Goal: Information Seeking & Learning: Learn about a topic

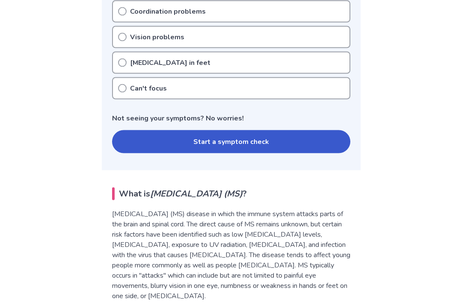
scroll to position [401, 0]
click at [296, 142] on button "Start a symptom check" at bounding box center [231, 141] width 238 height 23
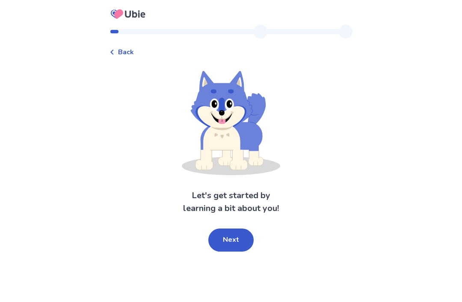
click at [233, 239] on button "Next" at bounding box center [230, 240] width 45 height 23
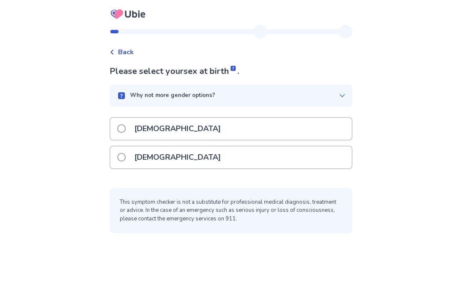
click at [250, 157] on div "[DEMOGRAPHIC_DATA]" at bounding box center [230, 158] width 241 height 22
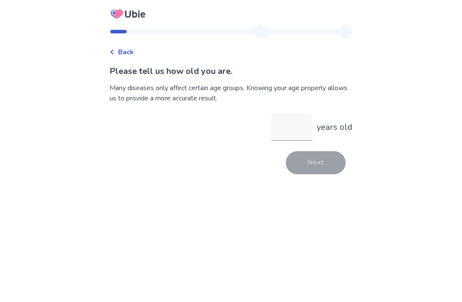
click at [288, 129] on input "years old" at bounding box center [291, 127] width 41 height 27
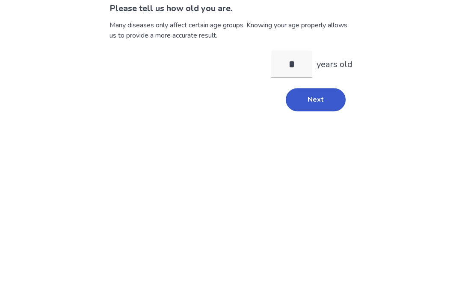
type input "**"
click at [315, 151] on button "Next" at bounding box center [316, 162] width 60 height 23
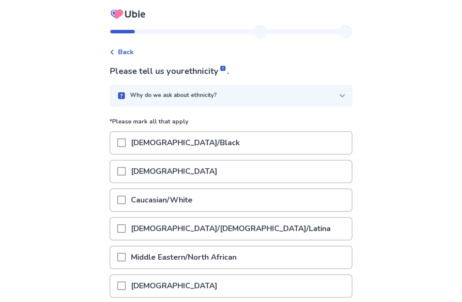
click at [268, 197] on div "Caucasian/White" at bounding box center [230, 200] width 241 height 22
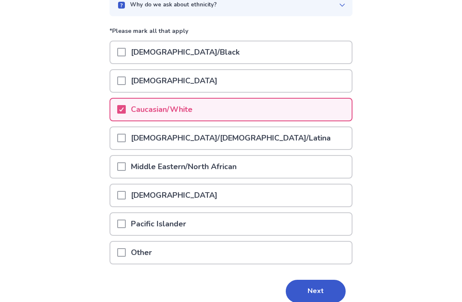
scroll to position [101, 0]
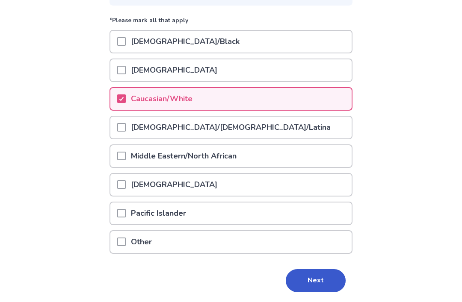
click at [320, 280] on button "Next" at bounding box center [316, 280] width 60 height 23
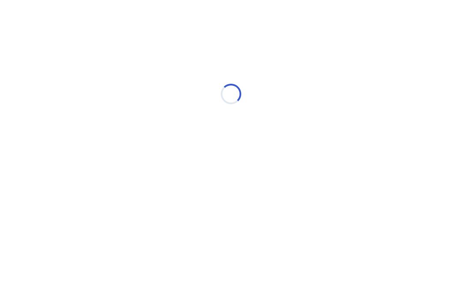
scroll to position [0, 0]
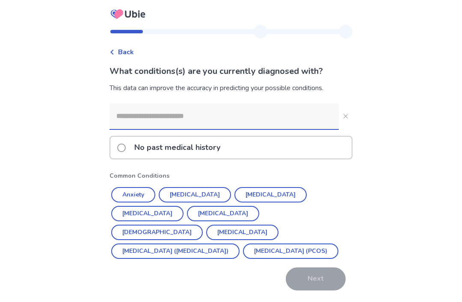
click at [206, 193] on button "Hypertension" at bounding box center [195, 194] width 72 height 15
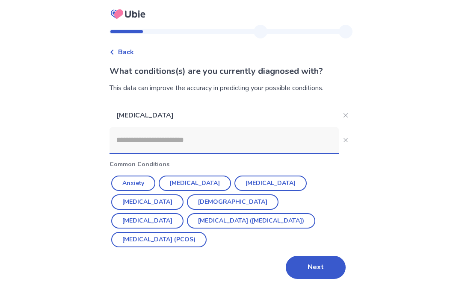
click at [320, 256] on button "Next" at bounding box center [316, 267] width 60 height 23
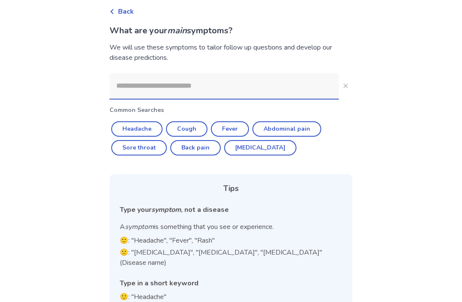
scroll to position [40, 0]
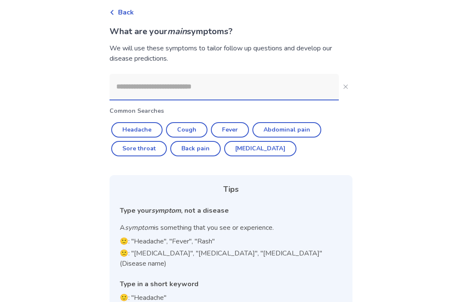
click at [252, 86] on input at bounding box center [223, 87] width 229 height 26
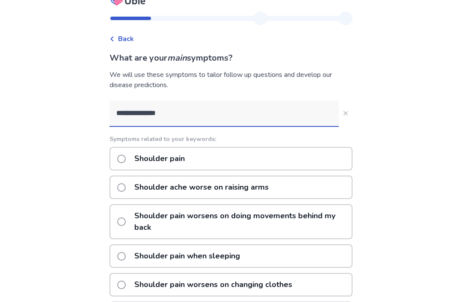
scroll to position [13, 0]
click at [197, 113] on input "**********" at bounding box center [223, 113] width 229 height 26
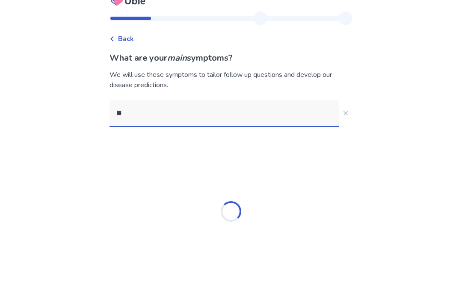
type input "*"
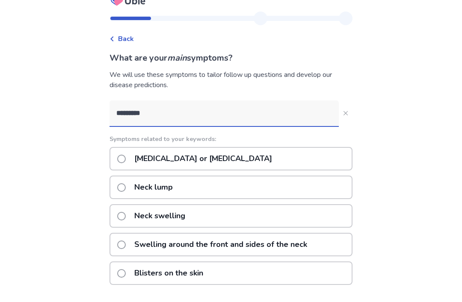
type input "*********"
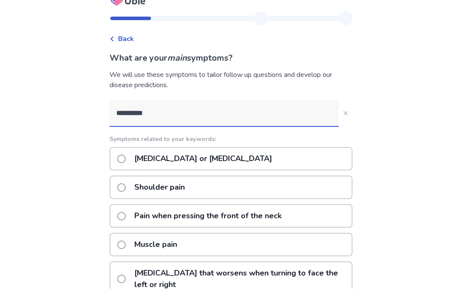
scroll to position [13, 0]
click at [191, 156] on p "Neck pain or stiffness" at bounding box center [203, 159] width 148 height 22
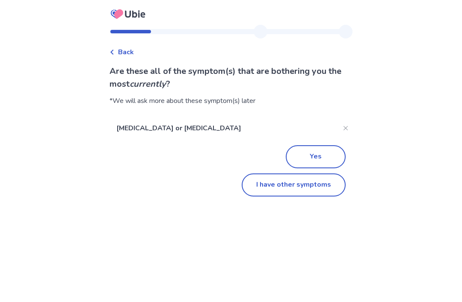
click at [308, 183] on button "I have other symptoms" at bounding box center [294, 185] width 104 height 23
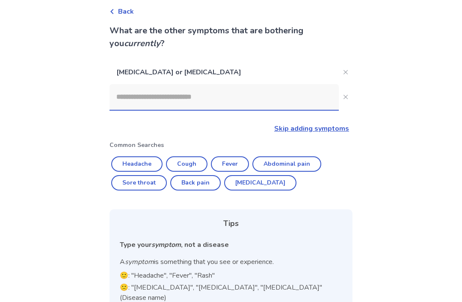
click at [235, 103] on input at bounding box center [223, 97] width 229 height 26
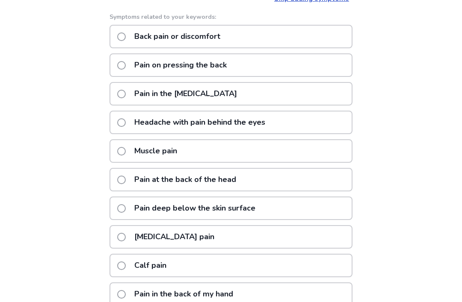
scroll to position [171, 0]
type input "*********"
click at [362, 209] on div "Back What are the other symptoms that are bothering you currently ? Neck pain o…" at bounding box center [231, 89] width 462 height 520
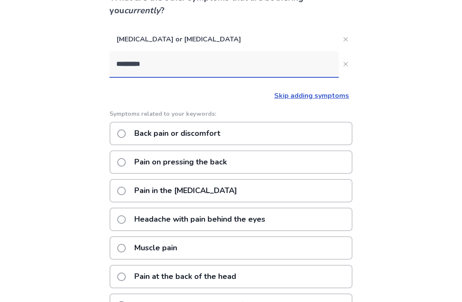
scroll to position [72, 0]
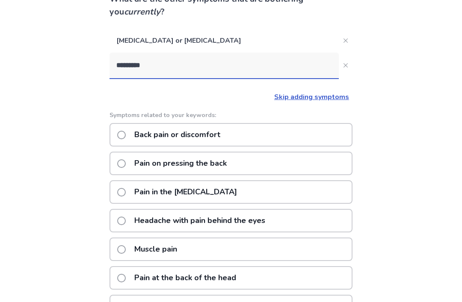
click at [198, 139] on p "Back pain or discomfort" at bounding box center [177, 135] width 96 height 22
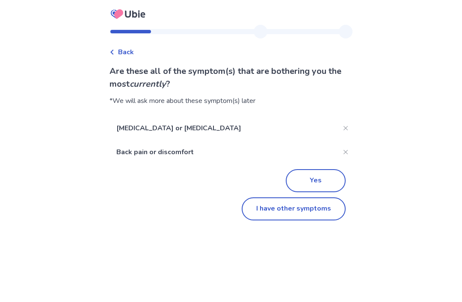
click at [309, 216] on button "I have other symptoms" at bounding box center [294, 208] width 104 height 23
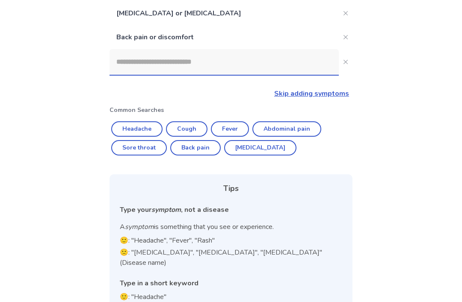
click at [226, 68] on input at bounding box center [223, 62] width 229 height 26
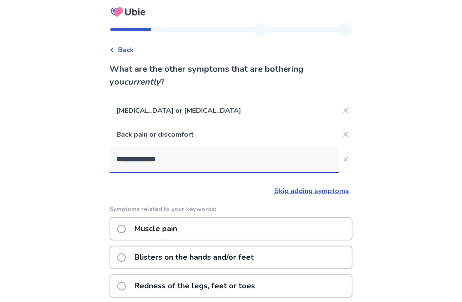
scroll to position [0, 0]
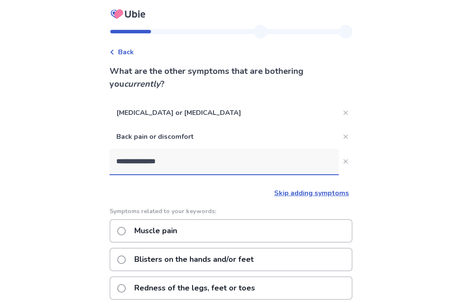
click at [204, 165] on input "**********" at bounding box center [223, 162] width 229 height 26
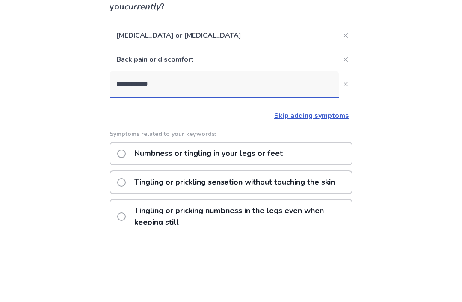
type input "**********"
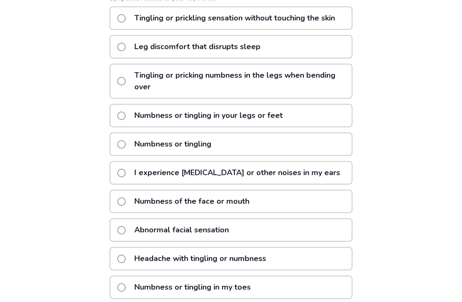
scroll to position [213, 0]
click at [252, 127] on p "Numbness or tingling in your legs or feet" at bounding box center [208, 116] width 159 height 22
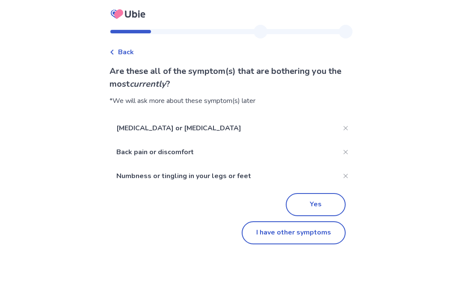
click at [322, 206] on button "Yes" at bounding box center [316, 204] width 60 height 23
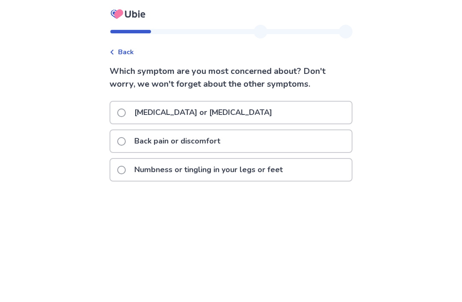
click at [192, 114] on p "Neck pain or stiffness" at bounding box center [203, 113] width 148 height 22
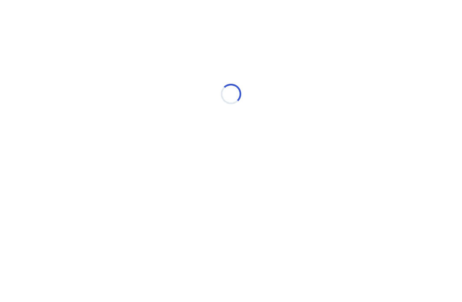
click at [290, 180] on html "Loading... Ubie Symptom Checker" at bounding box center [231, 90] width 462 height 180
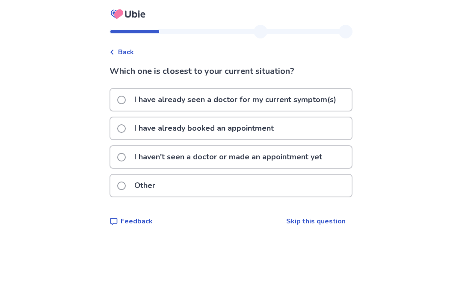
click at [275, 157] on p "I haven't seen a doctor or made an appointment yet" at bounding box center [228, 157] width 198 height 22
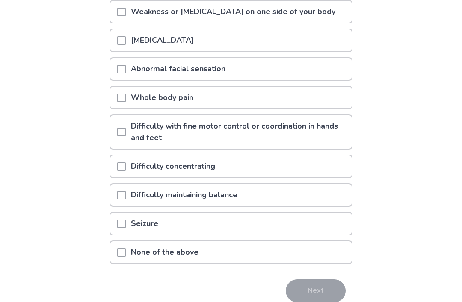
scroll to position [145, 0]
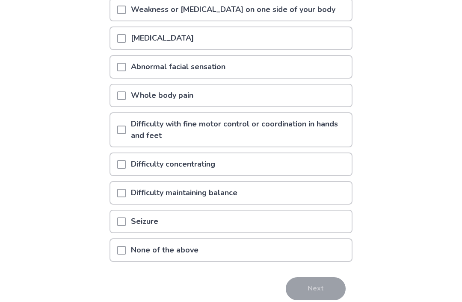
click at [207, 168] on p "Difficulty concentrating" at bounding box center [173, 165] width 94 height 22
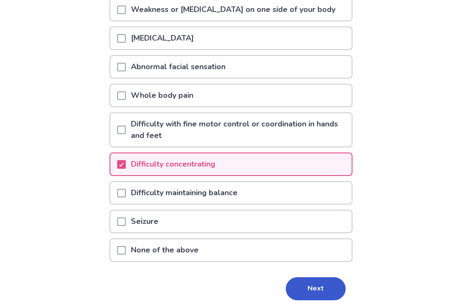
scroll to position [146, 0]
click at [325, 288] on button "Next" at bounding box center [316, 288] width 60 height 23
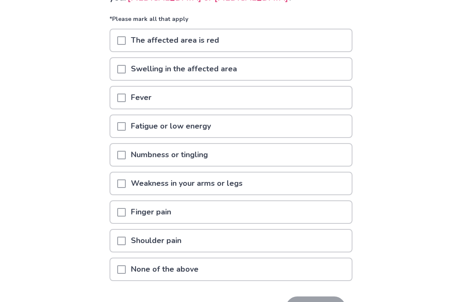
scroll to position [86, 0]
click at [301, 247] on div "Shoulder pain" at bounding box center [230, 241] width 241 height 22
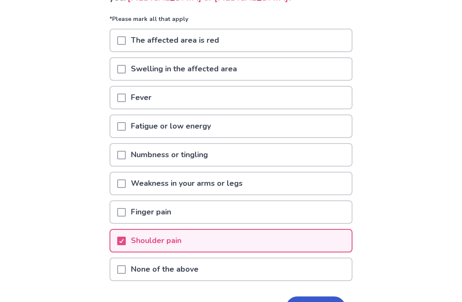
click at [321, 302] on button "Next" at bounding box center [316, 308] width 60 height 23
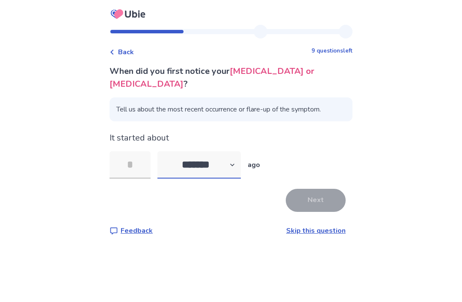
click at [208, 156] on select "******* ****** ******* ******** *******" at bounding box center [198, 164] width 83 height 27
select select "*"
click at [141, 153] on input "tel" at bounding box center [129, 164] width 41 height 27
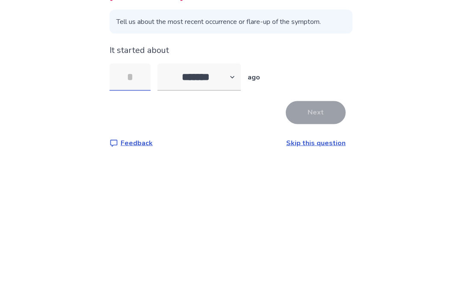
type input "*"
click at [324, 189] on button "Next" at bounding box center [316, 200] width 60 height 23
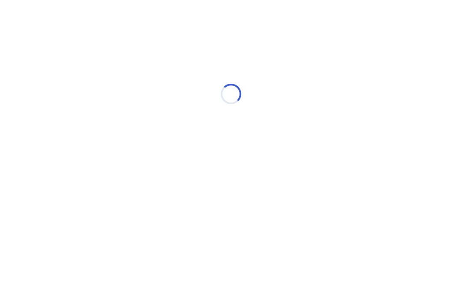
select select "*"
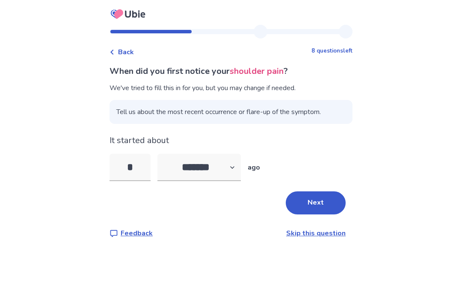
click at [322, 203] on button "Next" at bounding box center [316, 202] width 60 height 23
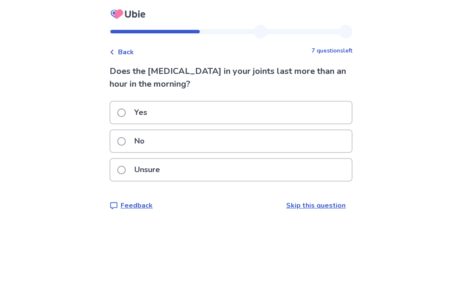
click at [304, 118] on div "Yes" at bounding box center [230, 113] width 241 height 22
click at [298, 117] on div "Yes" at bounding box center [230, 113] width 241 height 22
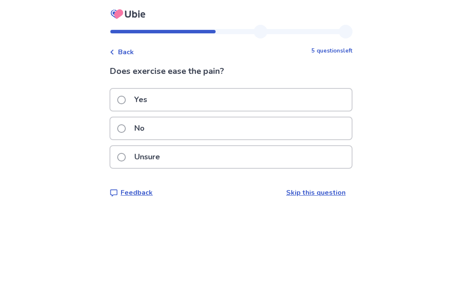
click at [290, 158] on div "Unsure" at bounding box center [230, 157] width 241 height 22
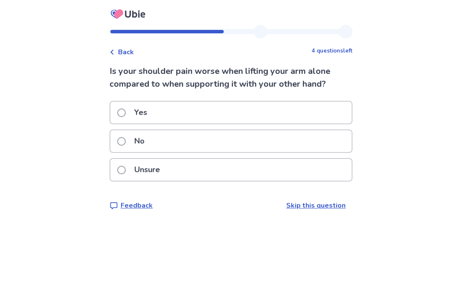
click at [123, 171] on span at bounding box center [121, 170] width 9 height 9
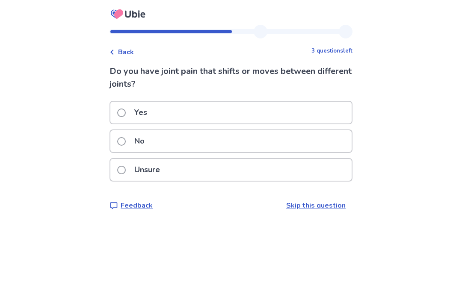
click at [321, 141] on div "No" at bounding box center [230, 141] width 241 height 22
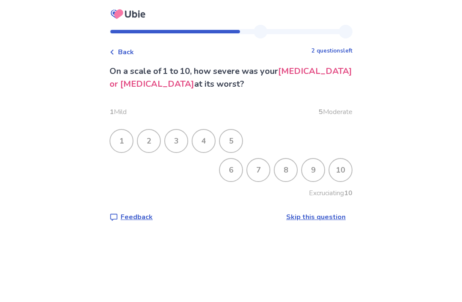
click at [222, 171] on div "6" at bounding box center [231, 170] width 22 height 22
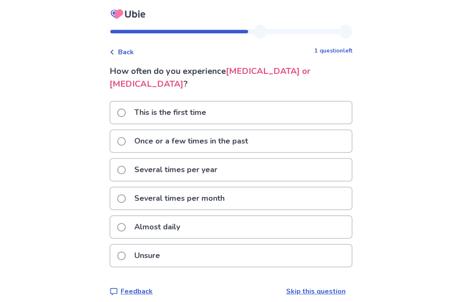
click at [314, 159] on div "Several times per year" at bounding box center [230, 170] width 241 height 22
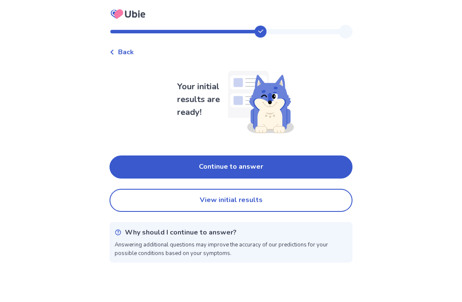
click at [315, 167] on button "Continue to answer" at bounding box center [230, 167] width 243 height 23
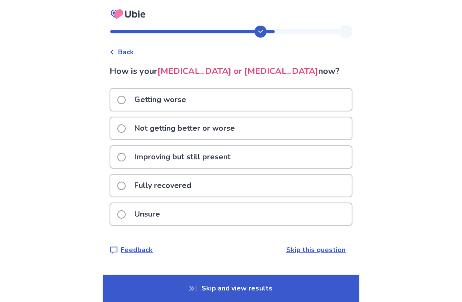
click at [314, 159] on div "Improving but still present" at bounding box center [230, 157] width 241 height 22
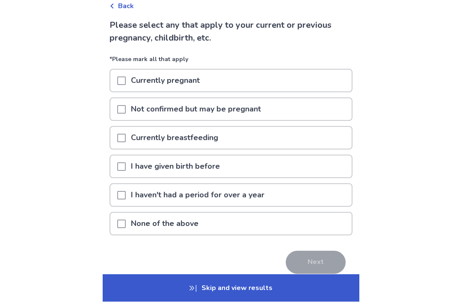
scroll to position [48, 0]
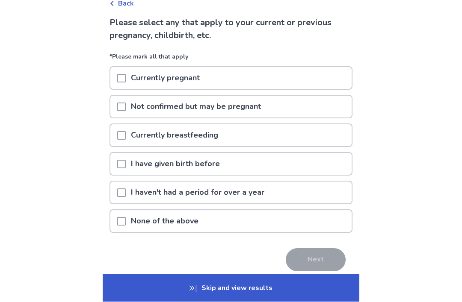
click at [316, 166] on div "I have given birth before" at bounding box center [230, 164] width 241 height 22
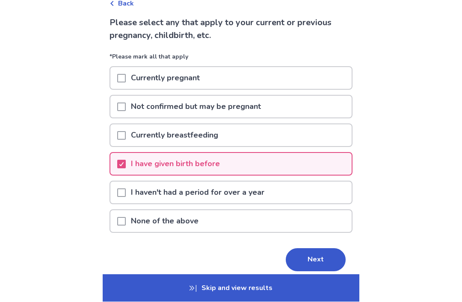
scroll to position [49, 0]
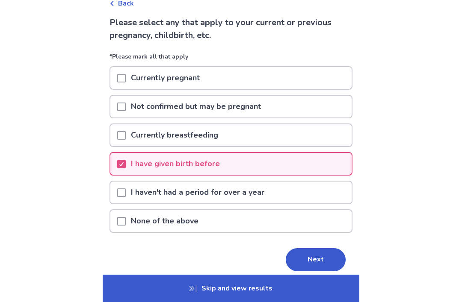
click at [321, 260] on button "Next" at bounding box center [316, 259] width 60 height 23
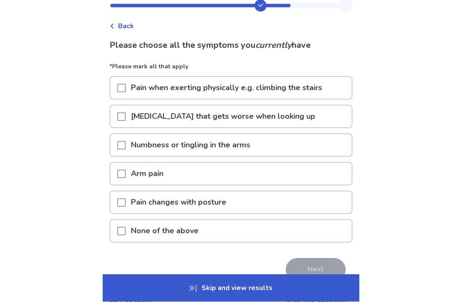
scroll to position [26, 0]
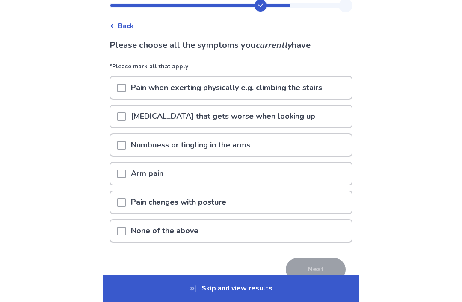
click at [326, 199] on div "Pain changes with posture" at bounding box center [230, 202] width 241 height 22
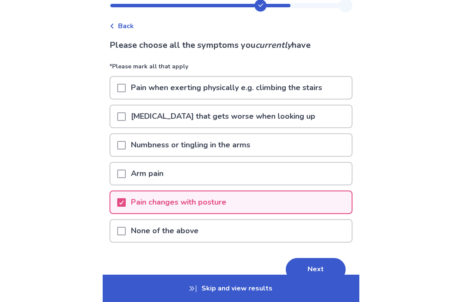
click at [323, 269] on button "Next" at bounding box center [316, 269] width 60 height 23
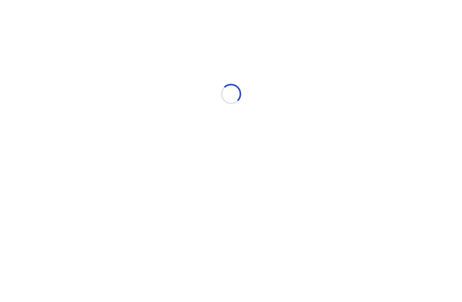
scroll to position [0, 0]
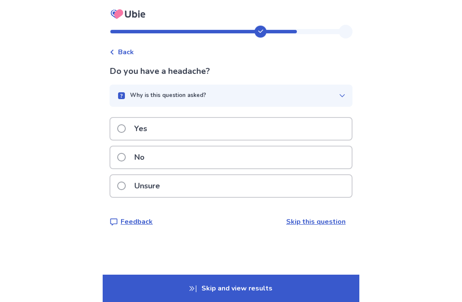
click at [313, 159] on div "No" at bounding box center [230, 158] width 241 height 22
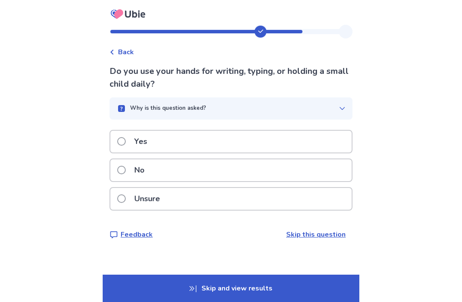
click at [314, 147] on div "Yes" at bounding box center [230, 142] width 241 height 22
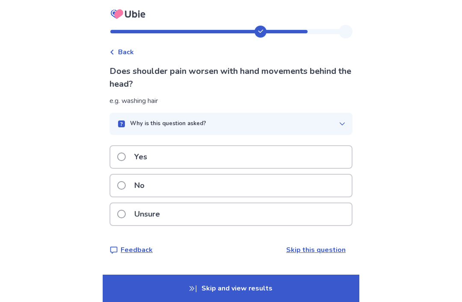
click at [280, 189] on div "No" at bounding box center [230, 186] width 241 height 22
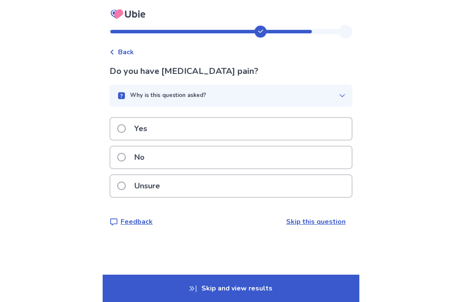
click at [271, 164] on div "No" at bounding box center [230, 158] width 241 height 22
click at [292, 130] on div "Yes" at bounding box center [230, 129] width 241 height 22
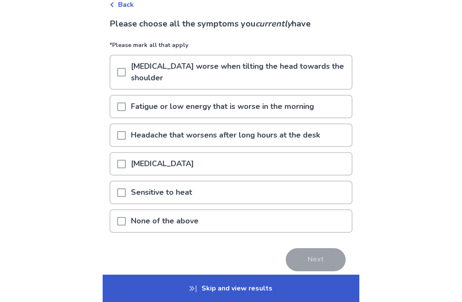
scroll to position [49, 0]
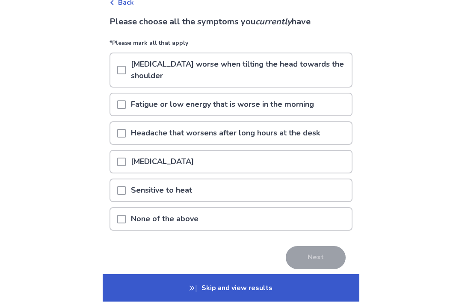
click at [316, 67] on p "Neck pain worse when tilting the head towards the shoulder" at bounding box center [239, 70] width 226 height 33
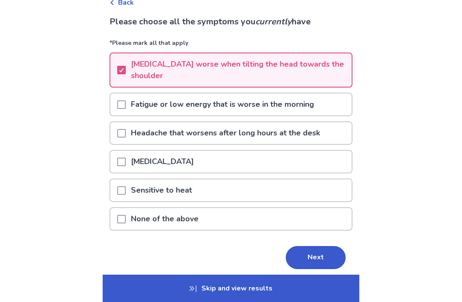
click at [295, 170] on div "Hot flashes" at bounding box center [230, 162] width 241 height 22
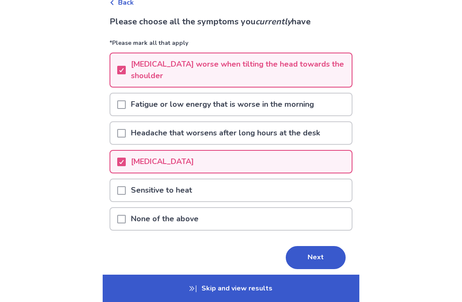
click at [316, 260] on button "Next" at bounding box center [316, 257] width 60 height 23
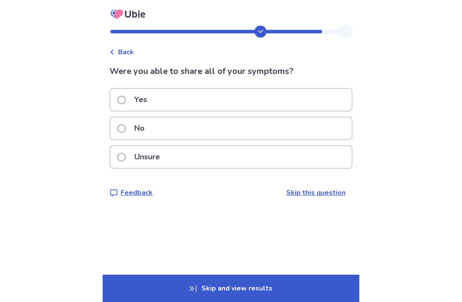
click at [285, 163] on div "Unsure" at bounding box center [230, 157] width 241 height 22
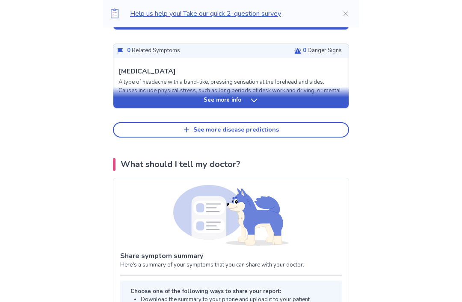
scroll to position [475, 0]
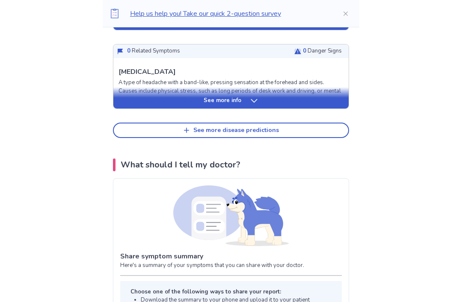
click at [294, 123] on button "See more disease predictions" at bounding box center [231, 130] width 236 height 15
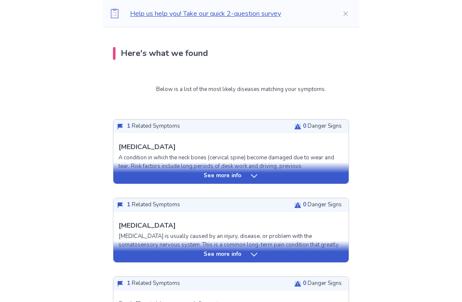
scroll to position [164, 0]
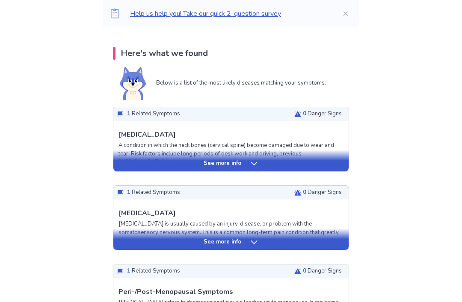
click at [137, 165] on div "See more info" at bounding box center [230, 163] width 235 height 9
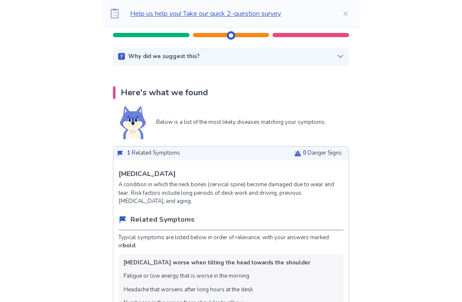
scroll to position [94, 0]
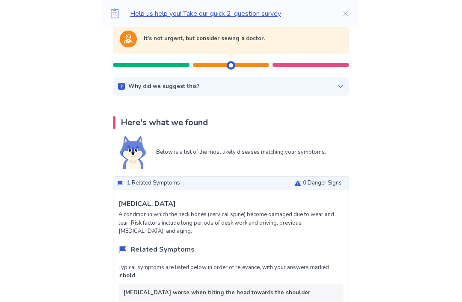
click at [142, 85] on p "Why did we suggest this?" at bounding box center [163, 87] width 71 height 9
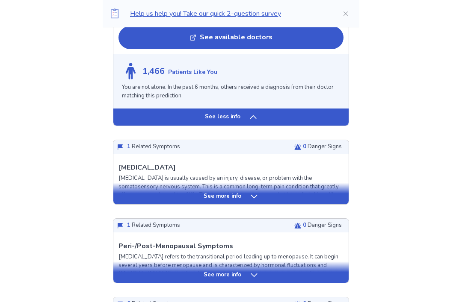
scroll to position [889, 0]
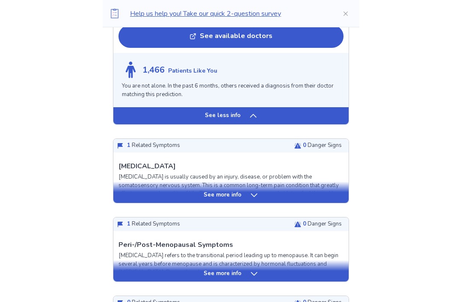
click at [136, 192] on div "See more info" at bounding box center [230, 192] width 235 height 21
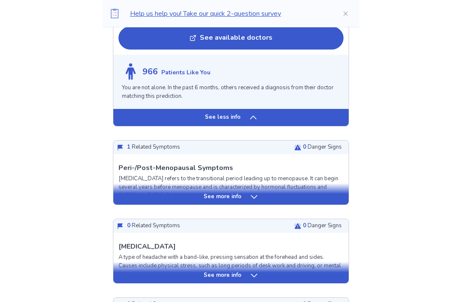
scroll to position [1696, 0]
click at [128, 187] on div "See more info" at bounding box center [230, 193] width 235 height 21
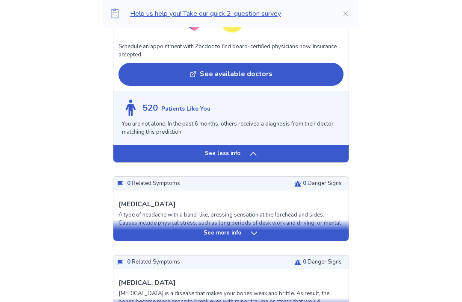
scroll to position [2405, 0]
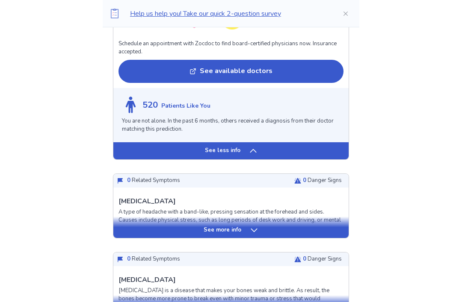
click at [132, 227] on div "See more info" at bounding box center [230, 231] width 235 height 9
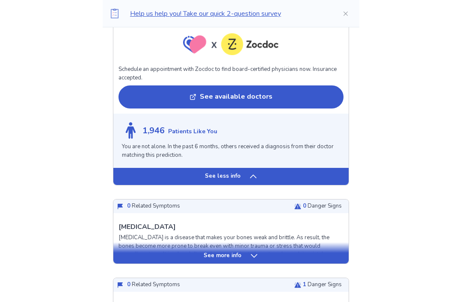
scroll to position [3082, 0]
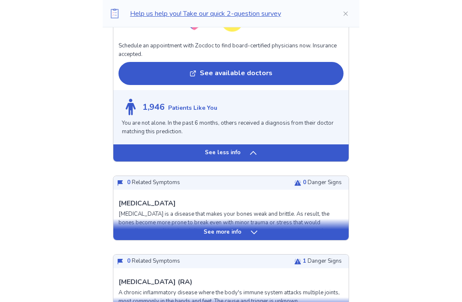
click at [144, 229] on div "See more info" at bounding box center [230, 233] width 235 height 9
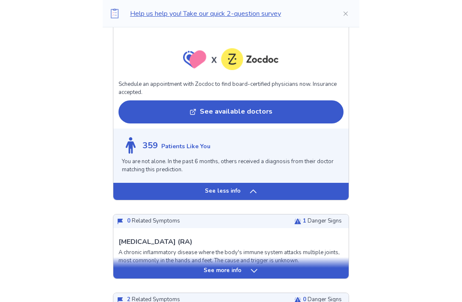
scroll to position [3683, 0]
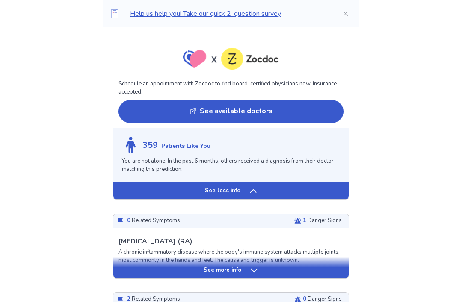
click at [128, 266] on div "See more info" at bounding box center [230, 270] width 235 height 9
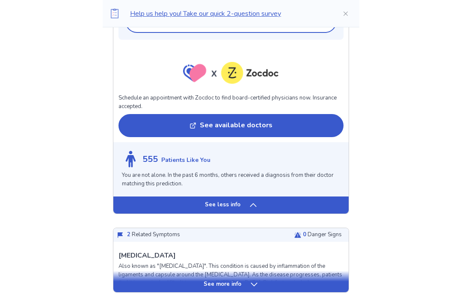
scroll to position [4369, 0]
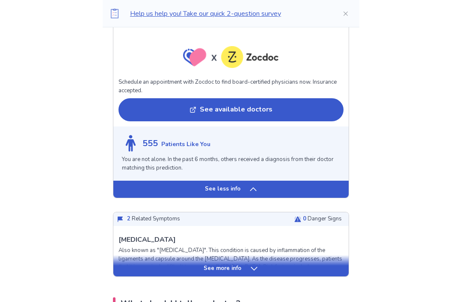
click at [127, 265] on div "See more info" at bounding box center [230, 269] width 235 height 9
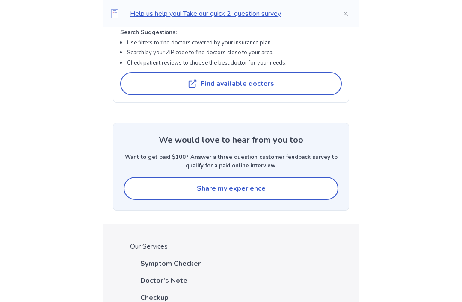
scroll to position [6514, 0]
